Goal: Transaction & Acquisition: Purchase product/service

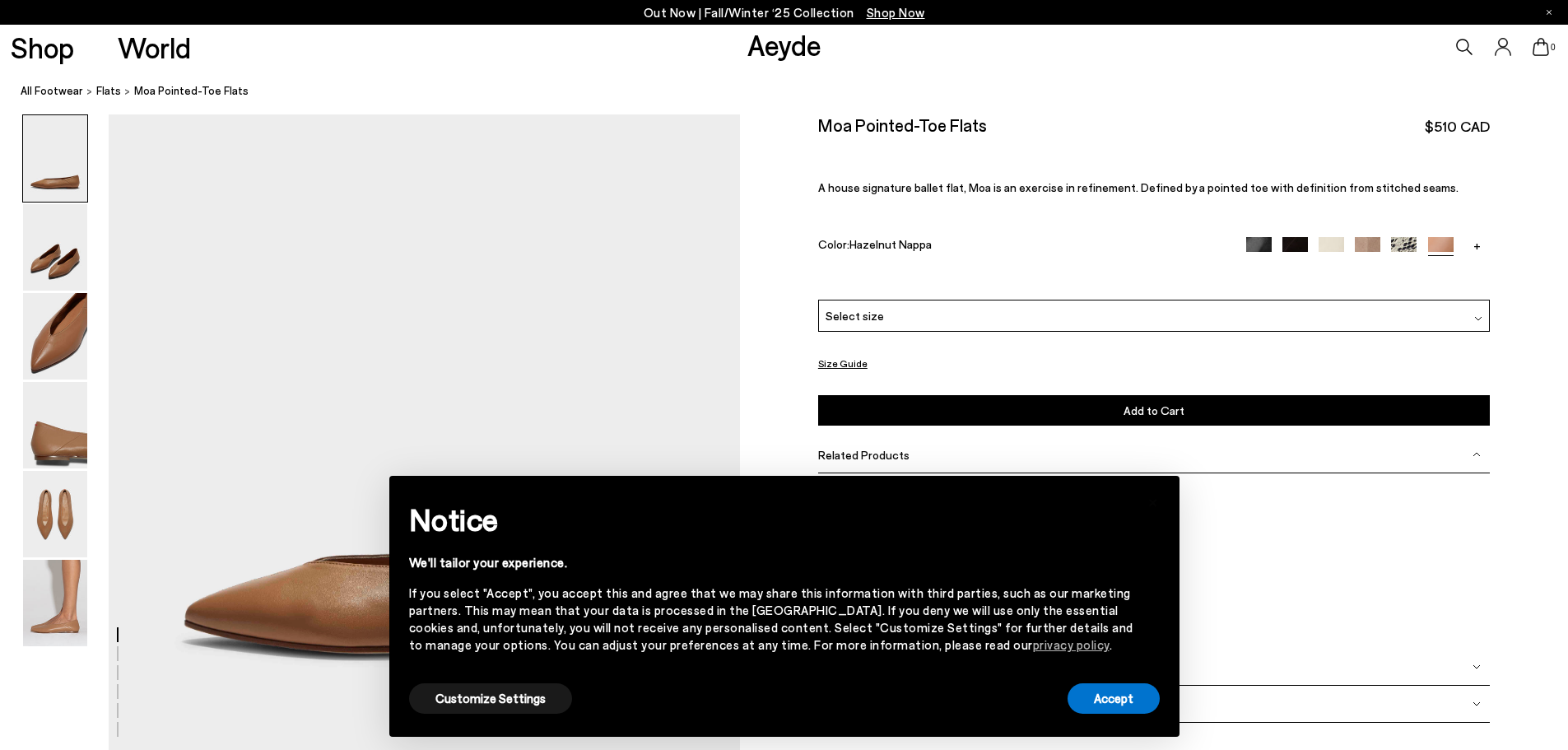
click at [1369, 243] on img at bounding box center [1367, 249] width 26 height 26
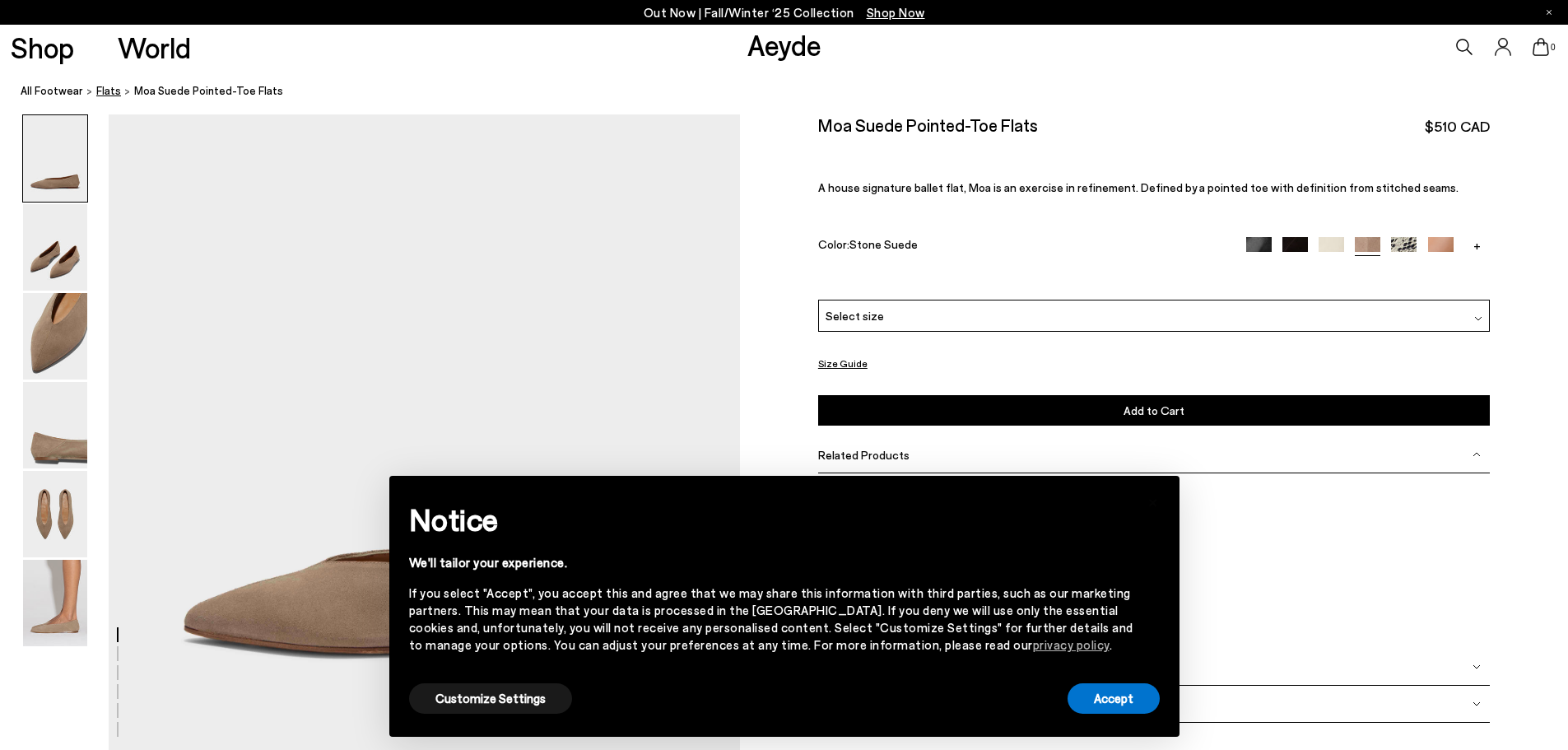
click at [103, 90] on span "flats" at bounding box center [109, 90] width 25 height 13
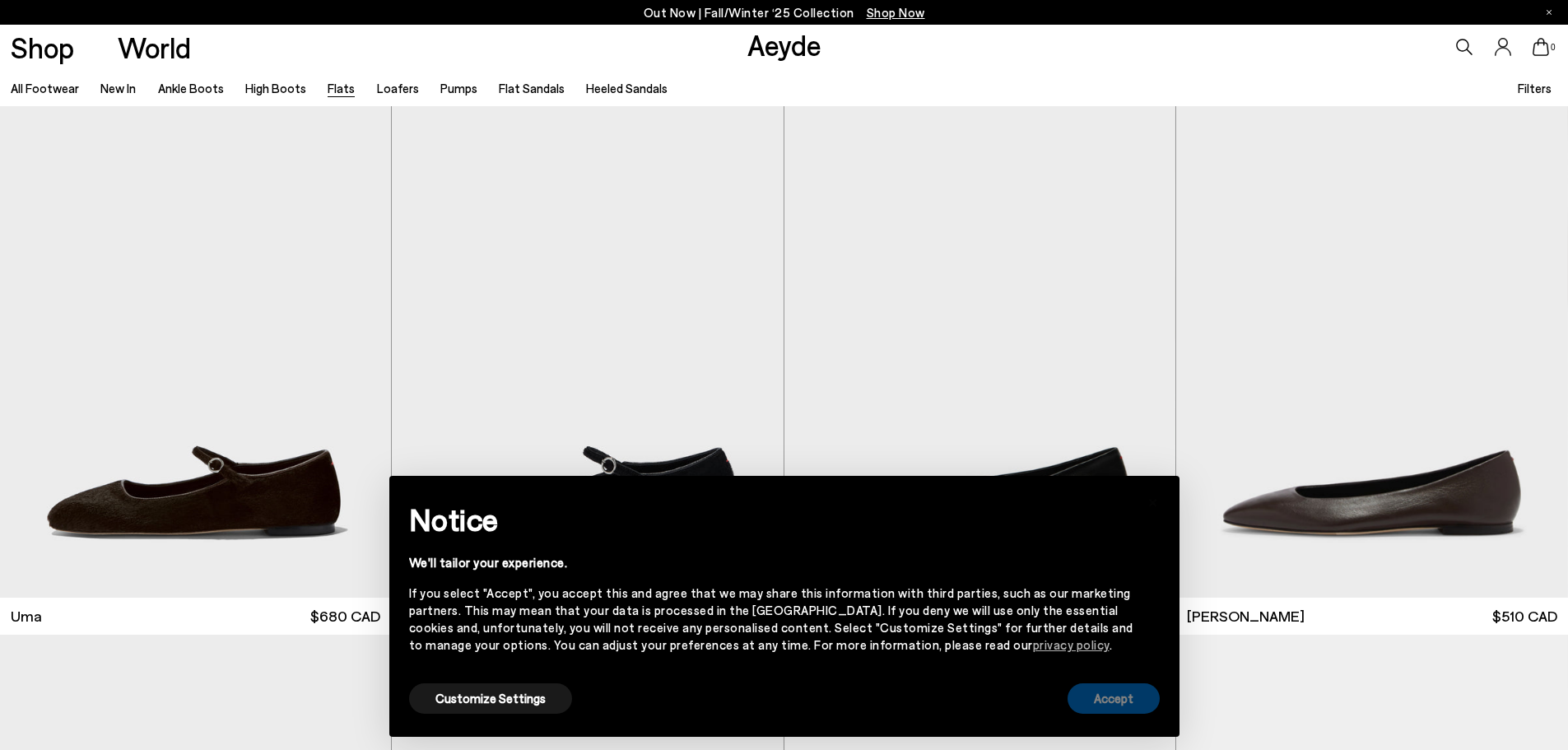
click at [1119, 702] on button "Accept" at bounding box center [1113, 699] width 92 height 30
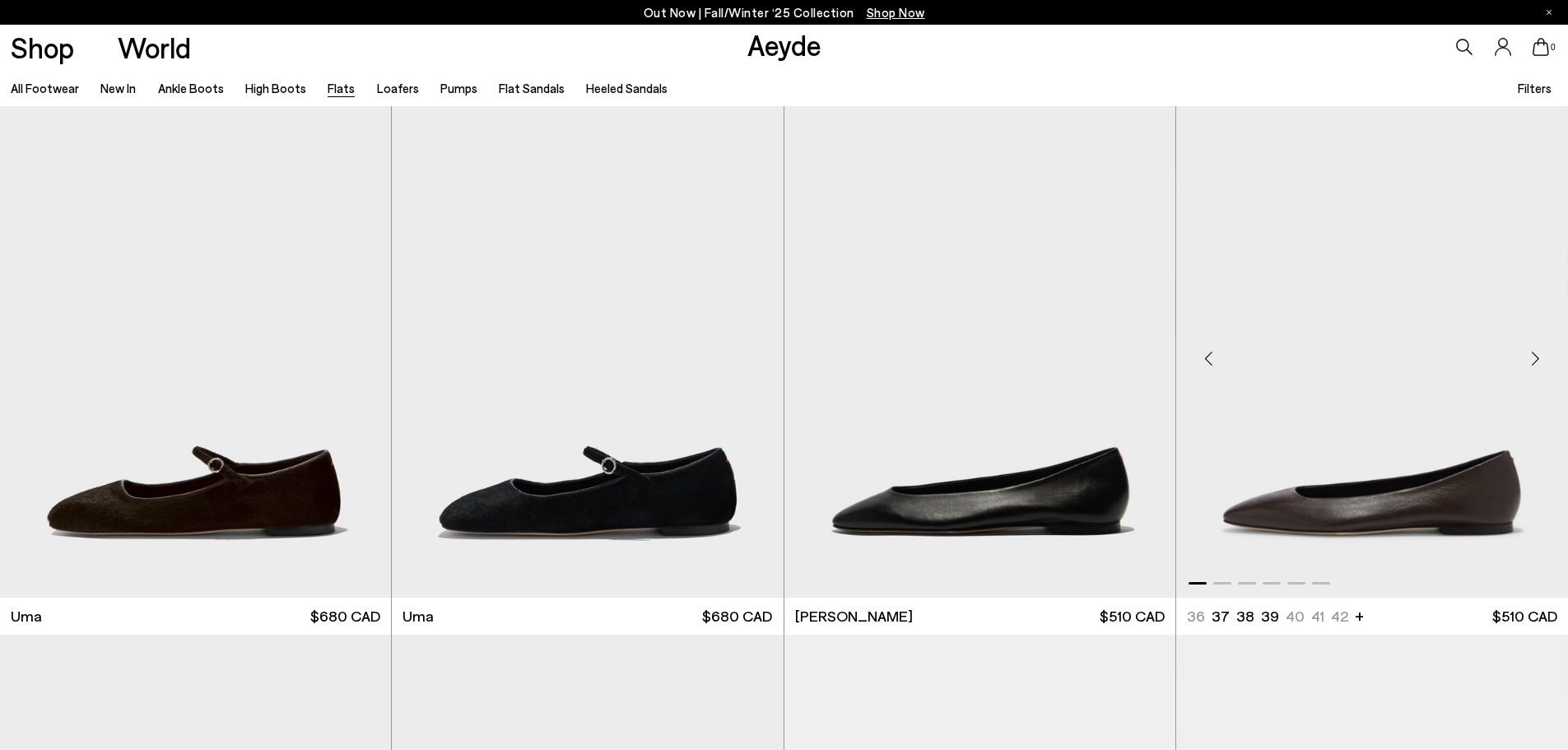
click at [1497, 475] on img "1 / 6" at bounding box center [1372, 352] width 392 height 491
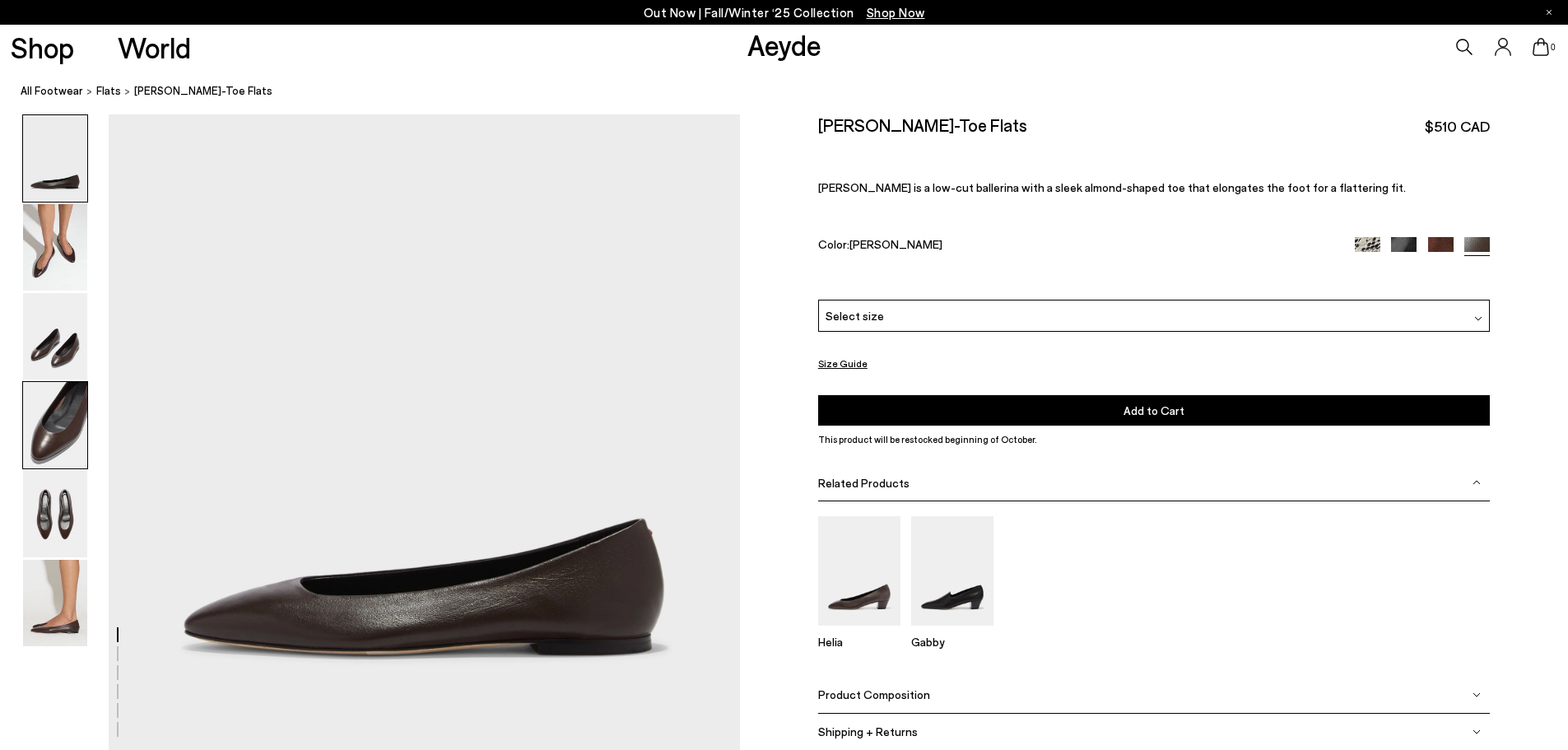
click at [74, 413] on img at bounding box center [55, 426] width 64 height 87
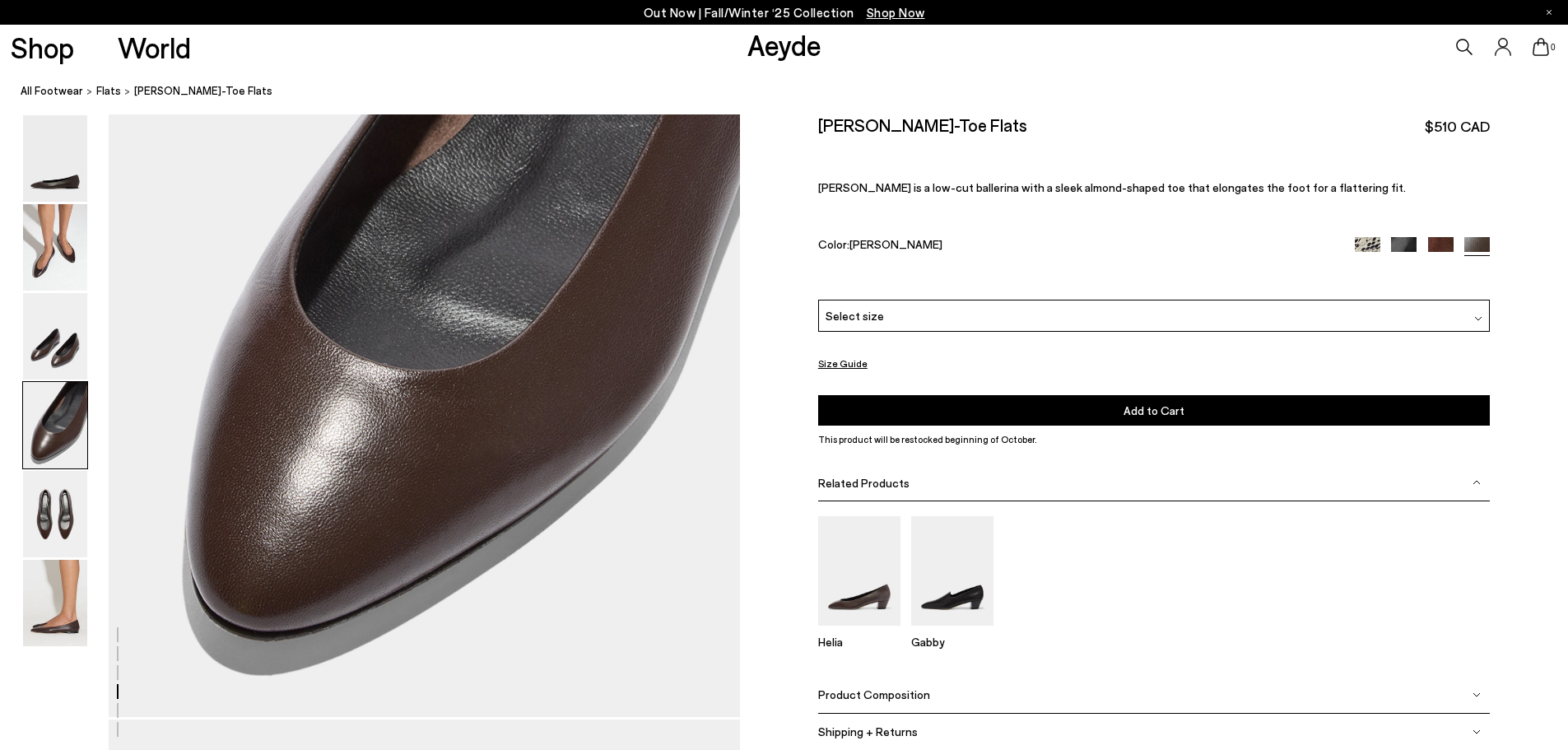
scroll to position [2574, 0]
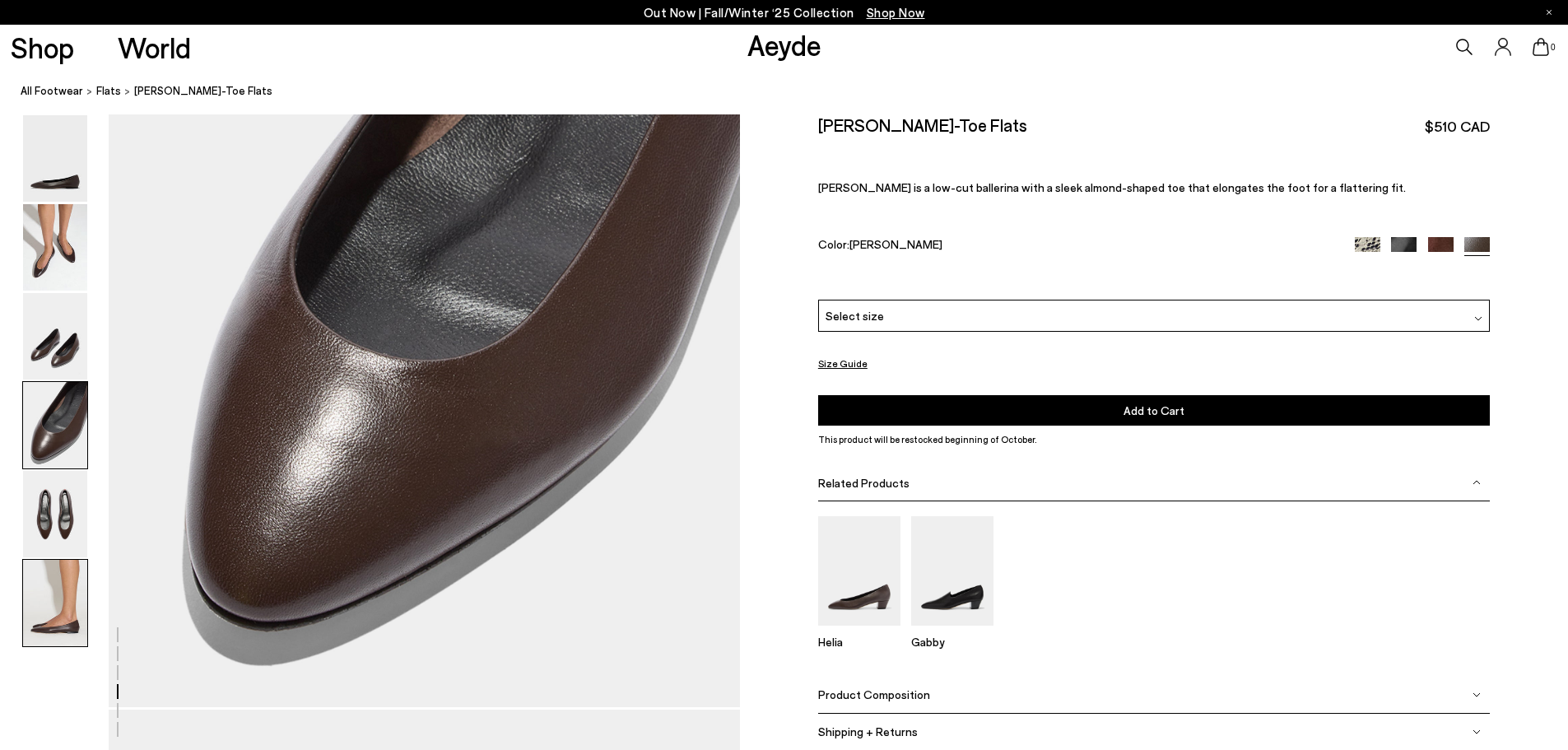
click at [69, 600] on img at bounding box center [55, 603] width 64 height 87
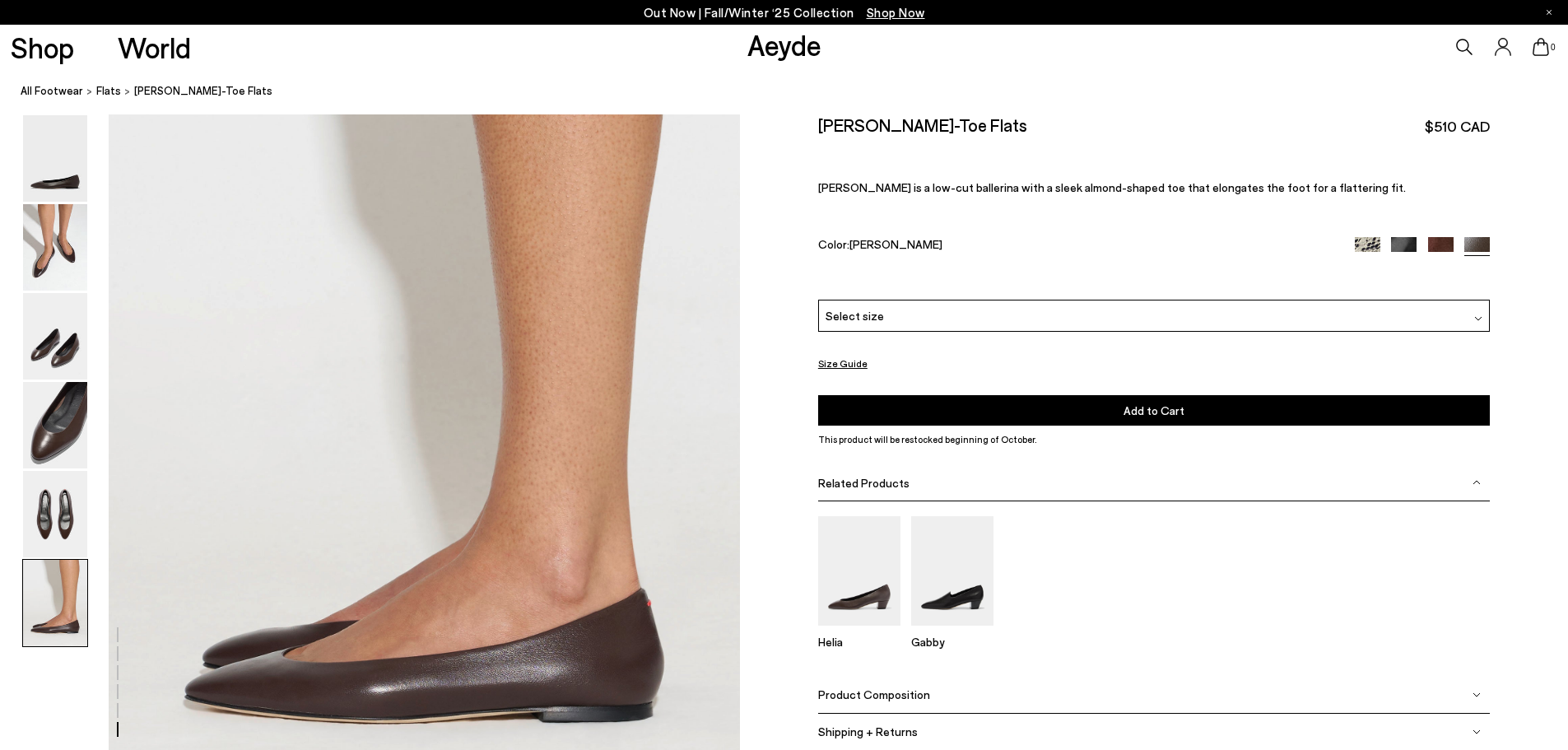
scroll to position [4129, 0]
